Goal: Use online tool/utility: Utilize a website feature to perform a specific function

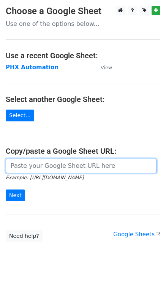
click at [50, 161] on input "url" at bounding box center [81, 166] width 151 height 14
paste input "[URL][DOMAIN_NAME]"
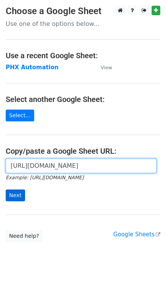
type input "[URL][DOMAIN_NAME]"
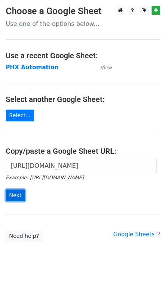
click at [21, 196] on input "Next" at bounding box center [15, 196] width 19 height 12
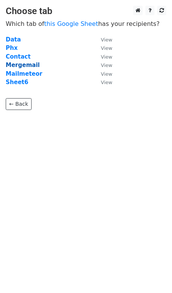
click at [25, 62] on strong "Mergemail" at bounding box center [23, 65] width 34 height 7
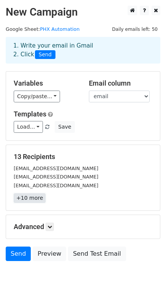
click at [33, 199] on link "+10 more" at bounding box center [30, 198] width 32 height 10
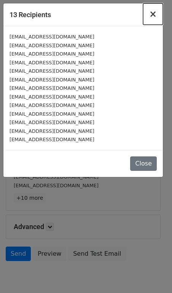
click at [153, 14] on span "×" at bounding box center [153, 14] width 8 height 11
